Goal: Task Accomplishment & Management: Use online tool/utility

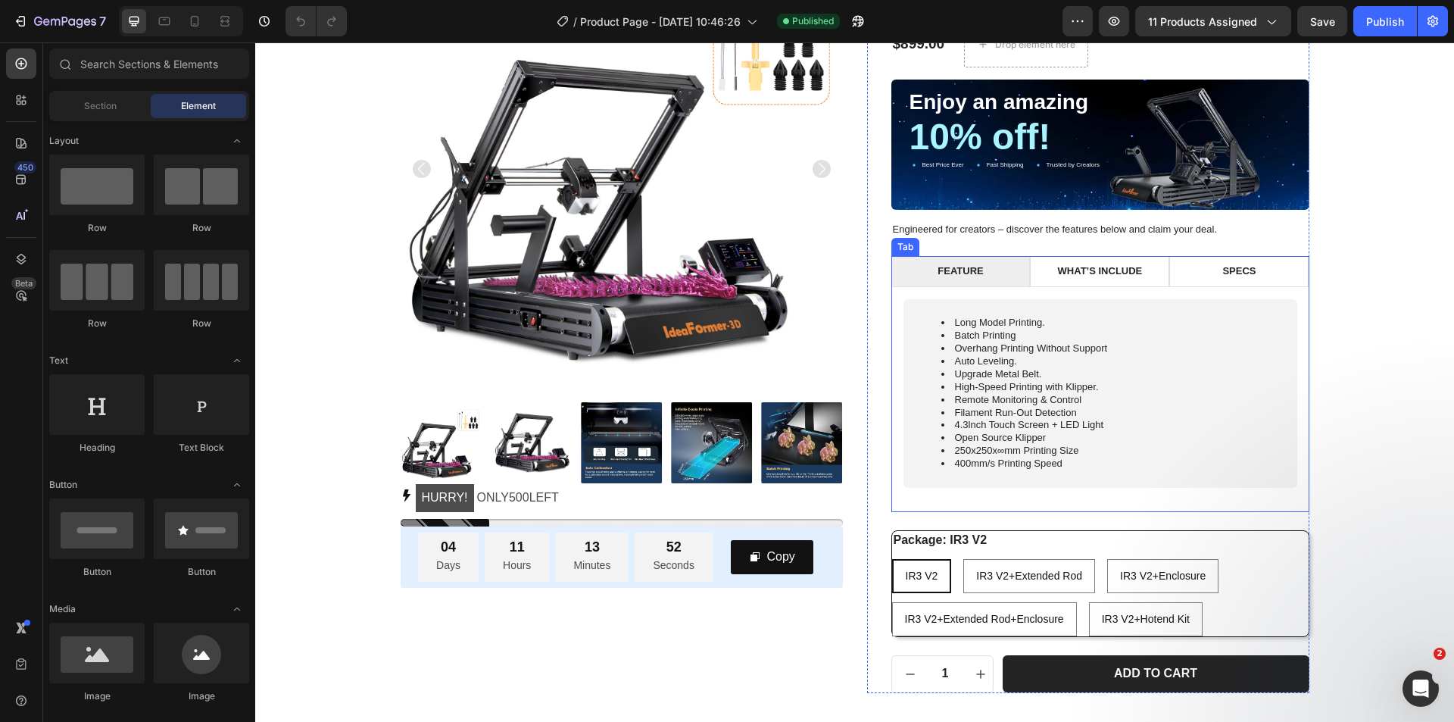
scroll to position [227, 0]
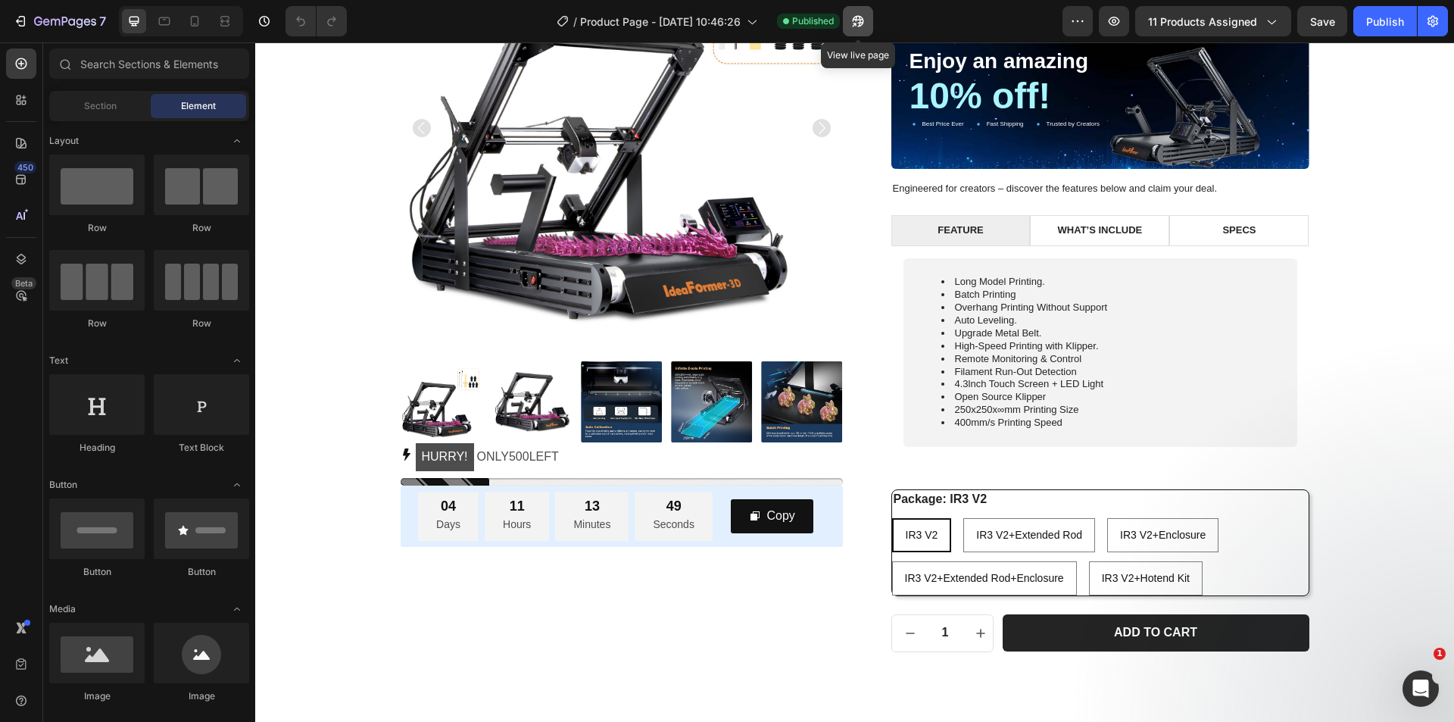
click at [856, 26] on icon "button" at bounding box center [854, 25] width 4 height 4
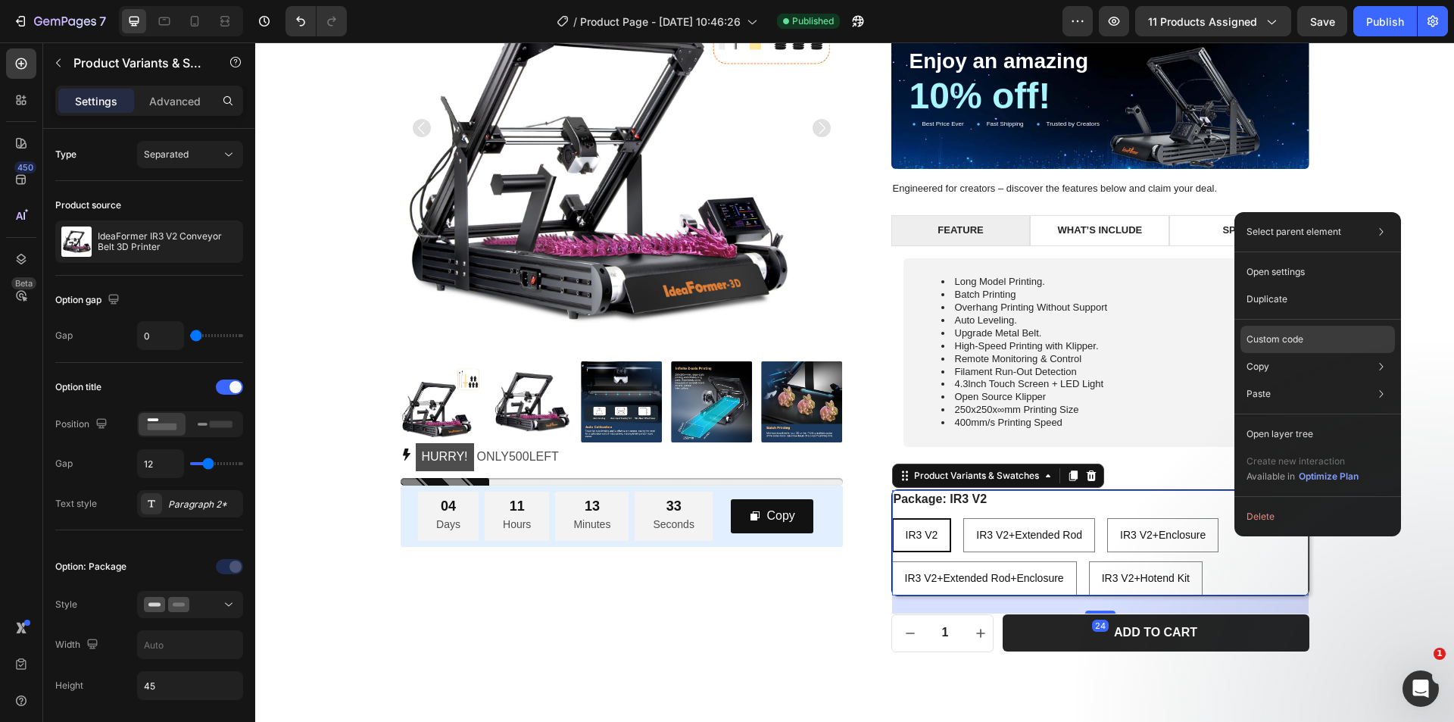
click at [1278, 342] on p "Custom code" at bounding box center [1275, 339] width 57 height 14
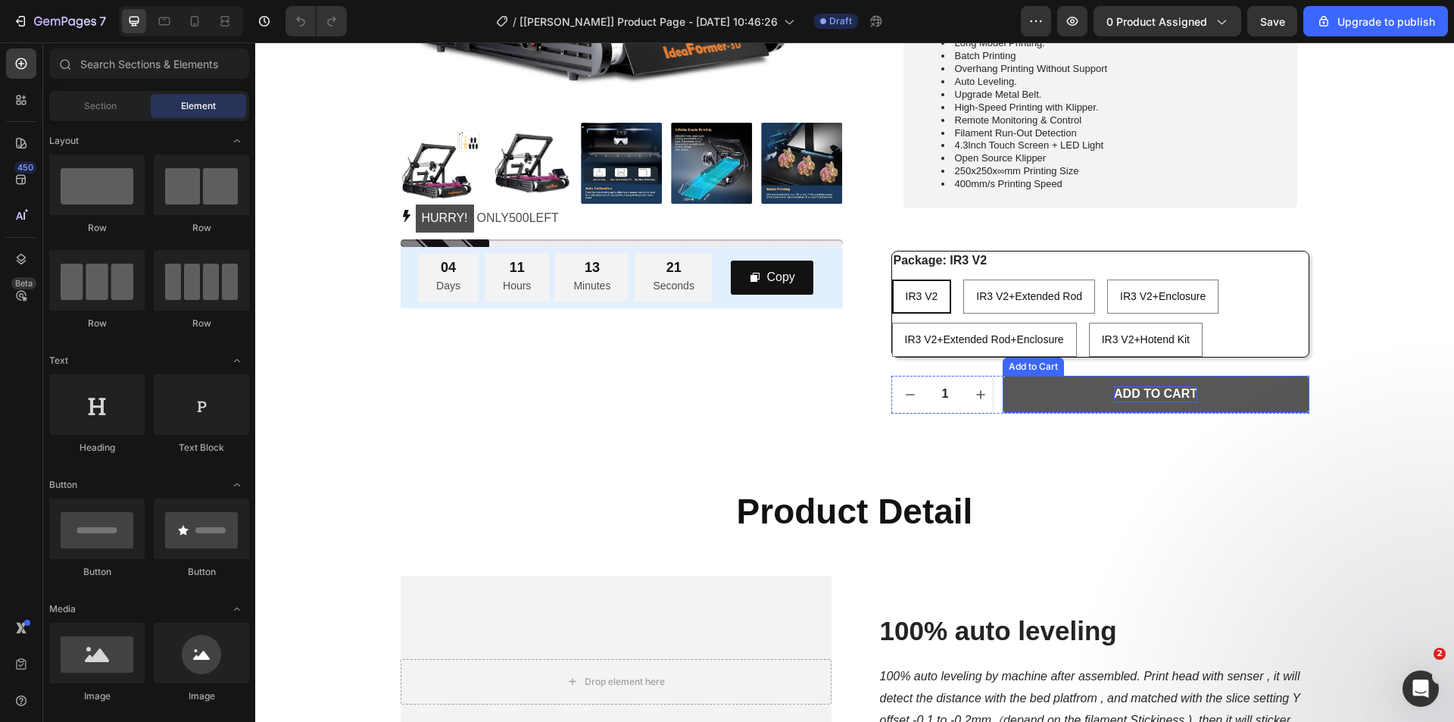
scroll to position [454, 0]
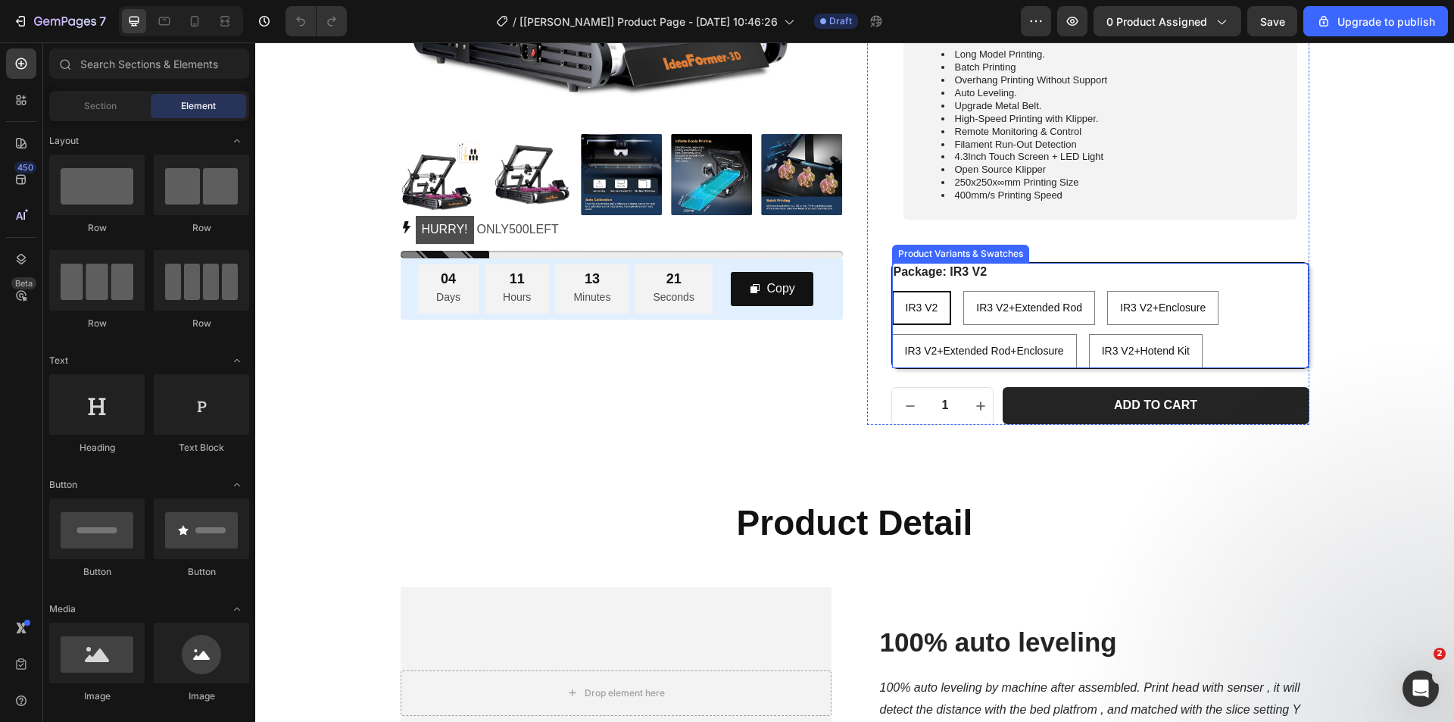
click at [1243, 324] on div "IR3 V2 IR3 V2 IR3 V2 IR3 V2+Extended Rod IR3 V2+Extended Rod IR3 V2+Extended Ro…" at bounding box center [1100, 329] width 417 height 77
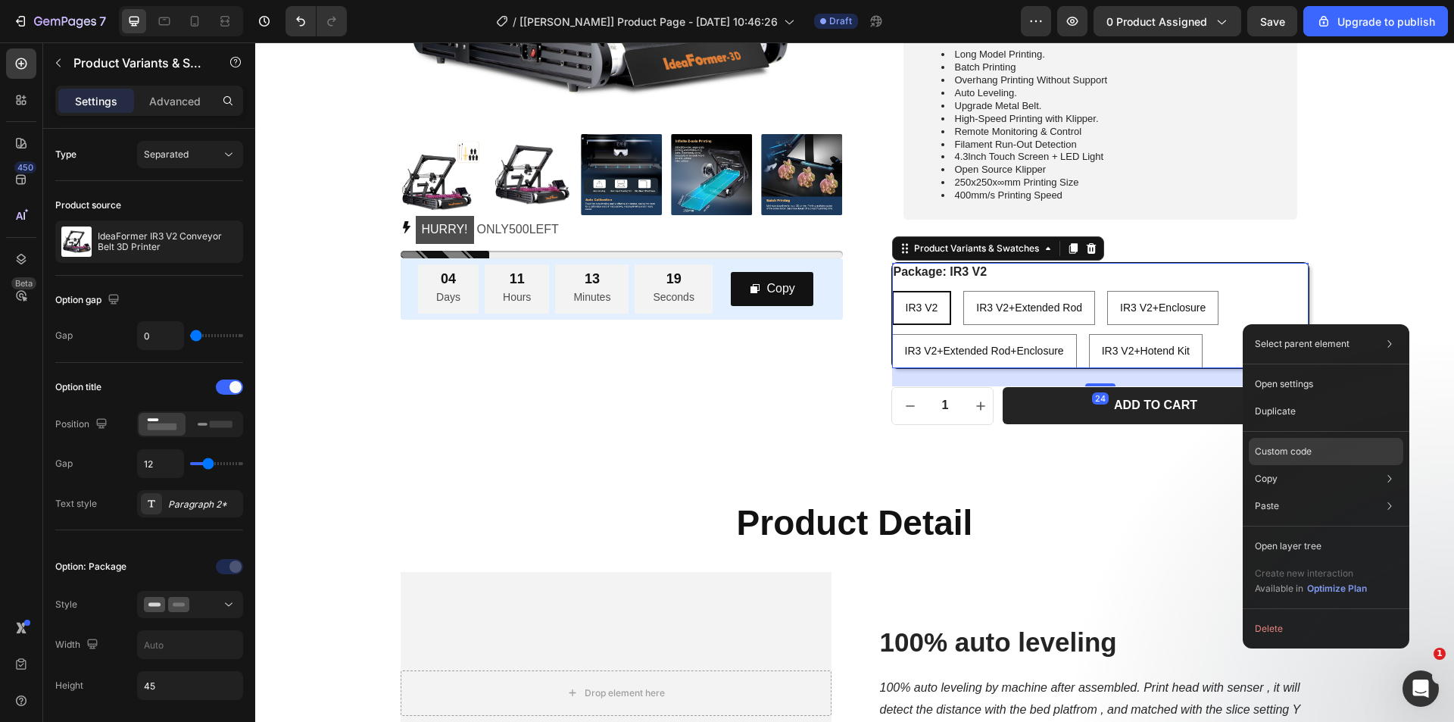
click at [1275, 451] on p "Custom code" at bounding box center [1283, 452] width 57 height 14
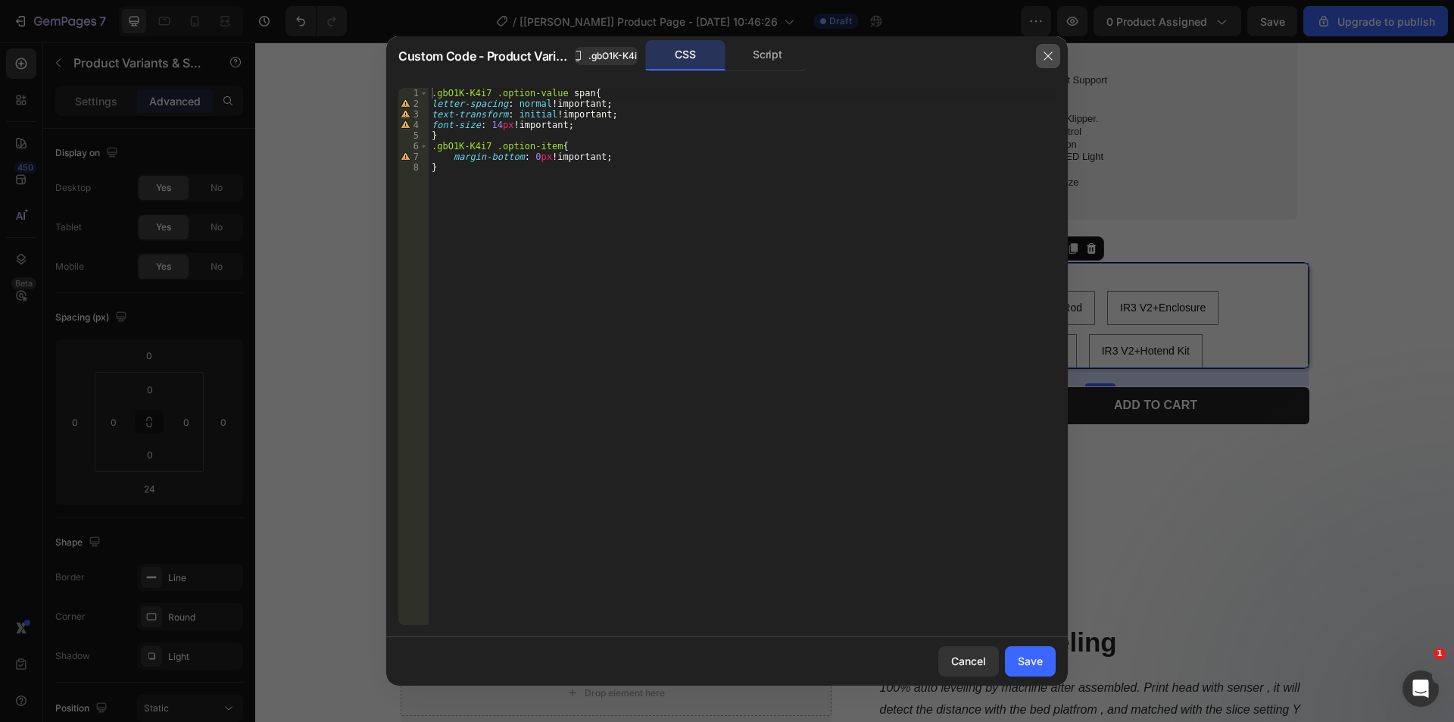
click at [1052, 57] on icon "button" at bounding box center [1048, 56] width 12 height 12
